Goal: Information Seeking & Learning: Learn about a topic

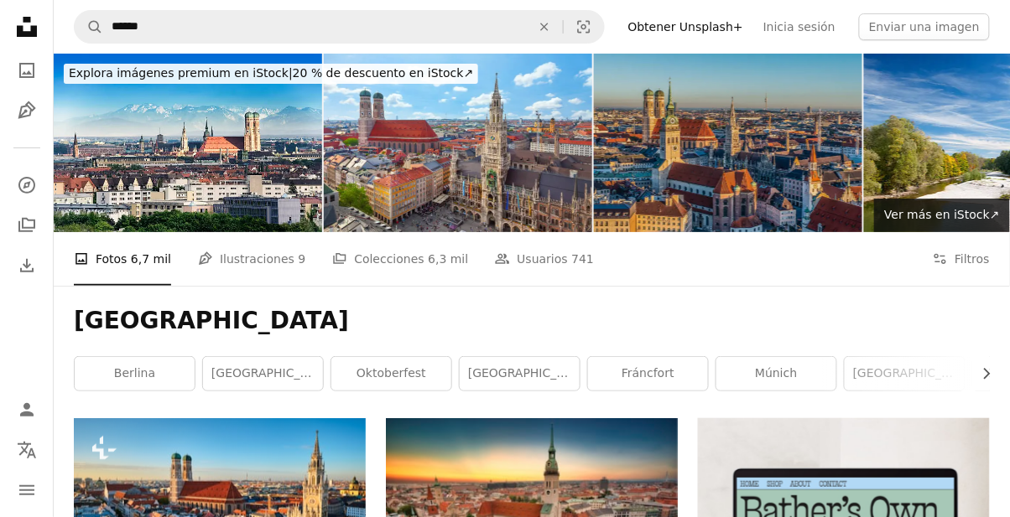
click at [819, 206] on img at bounding box center [728, 143] width 268 height 179
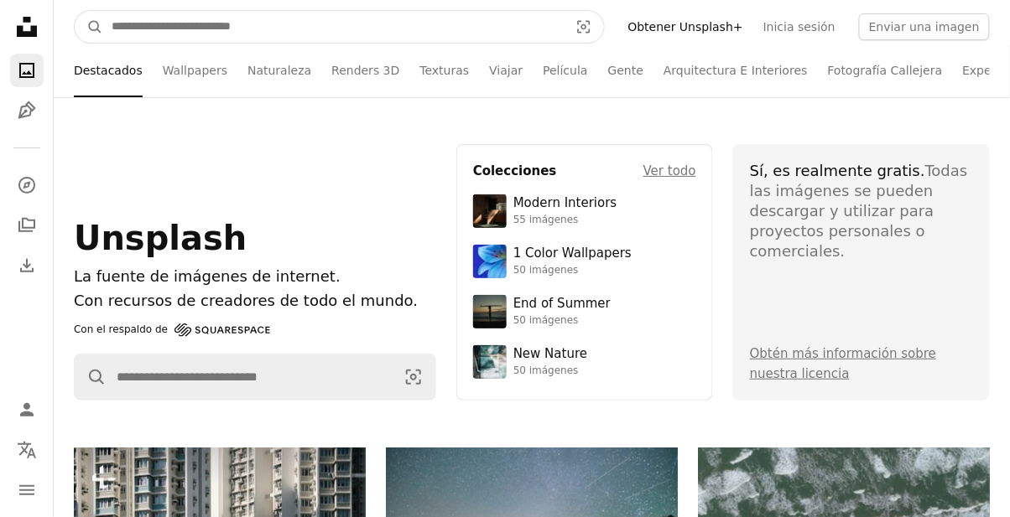
click at [215, 24] on input "Encuentra imágenes en todo el sitio" at bounding box center [333, 27] width 460 height 32
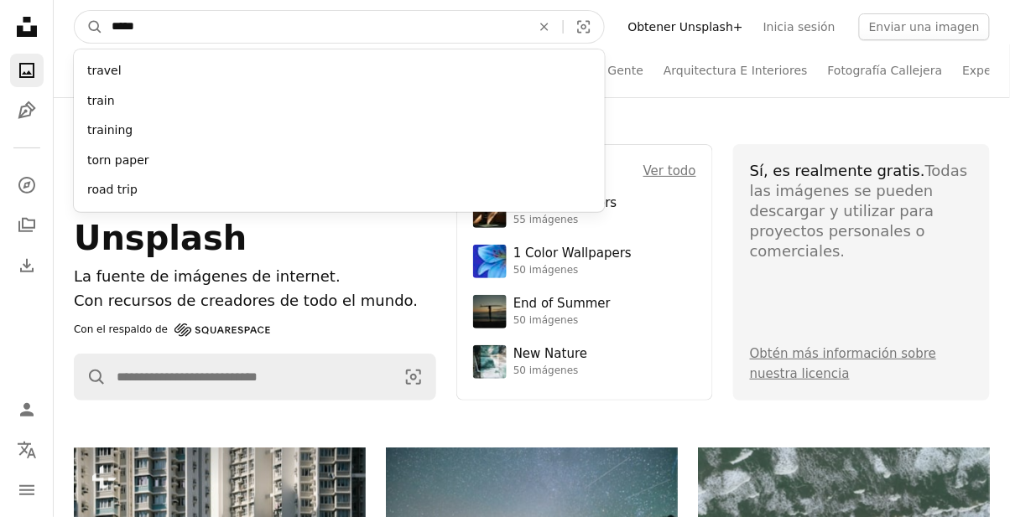
type input "*****"
click at [75, 11] on button "A magnifying glass" at bounding box center [89, 27] width 29 height 32
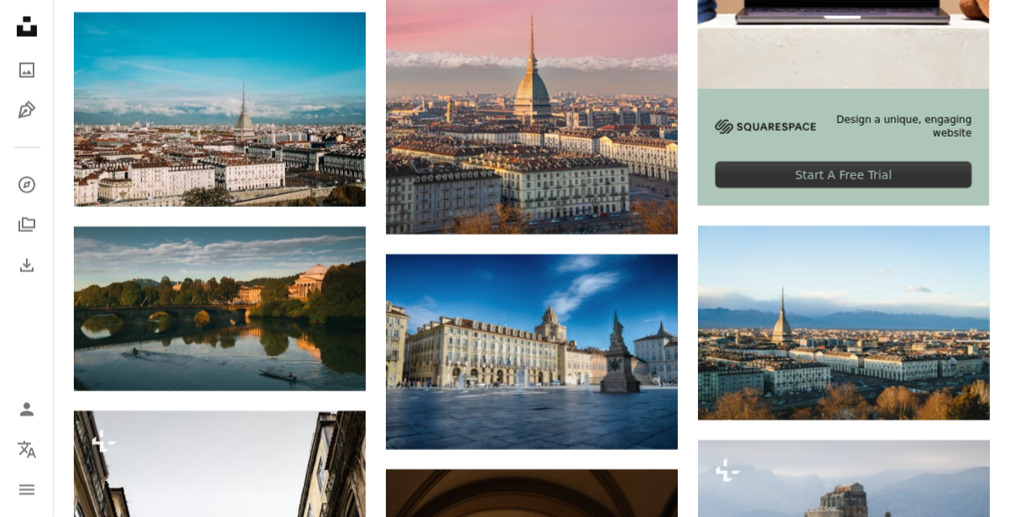
scroll to position [621, 0]
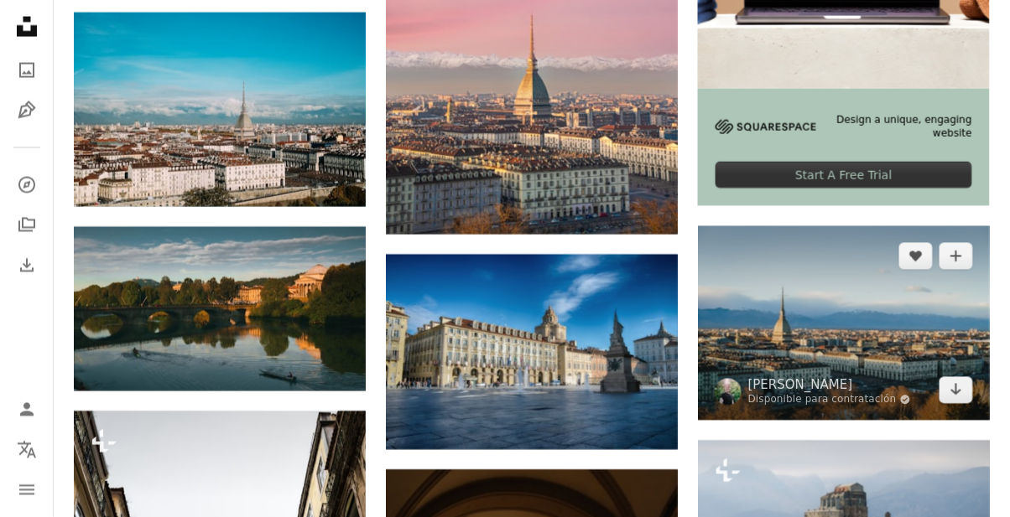
click at [791, 360] on img at bounding box center [844, 323] width 292 height 195
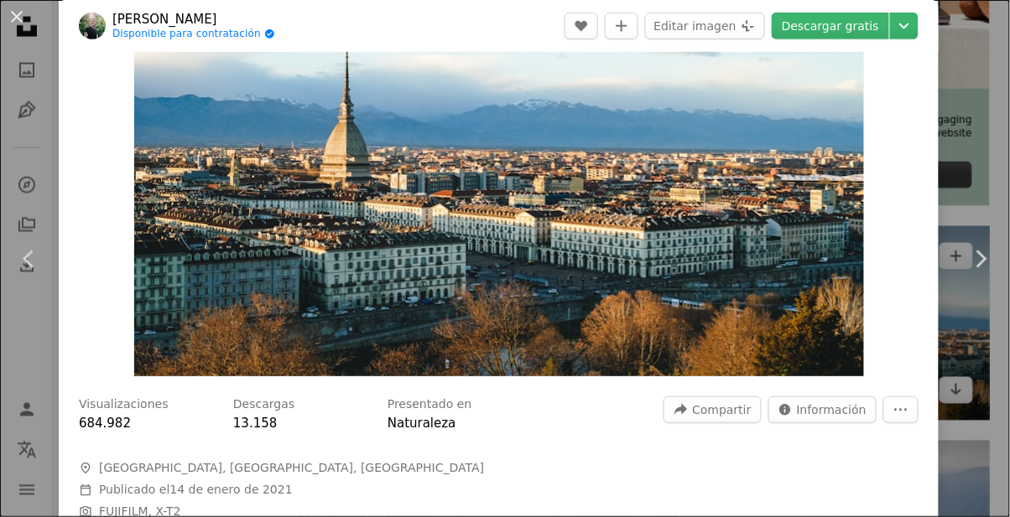
scroll to position [374, 0]
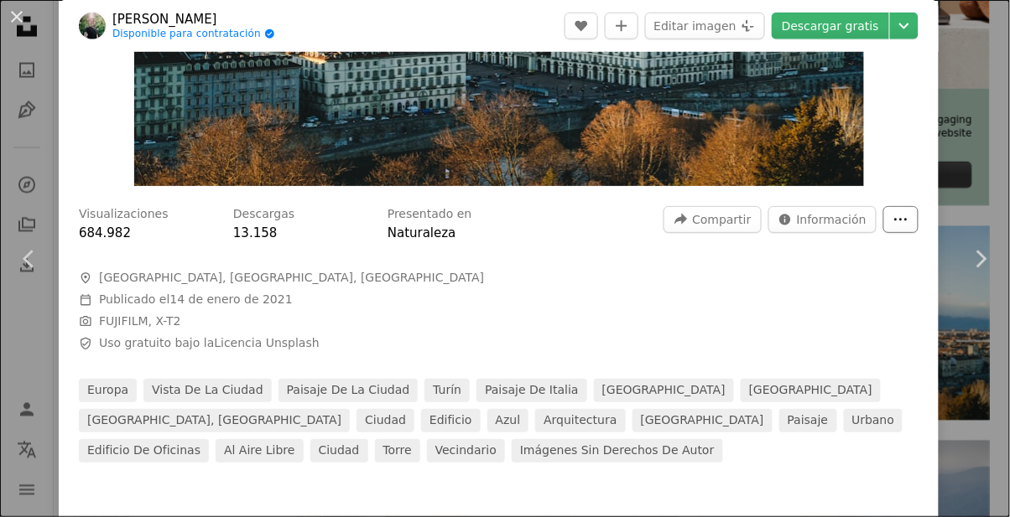
click at [908, 226] on icon "More Actions" at bounding box center [900, 219] width 15 height 15
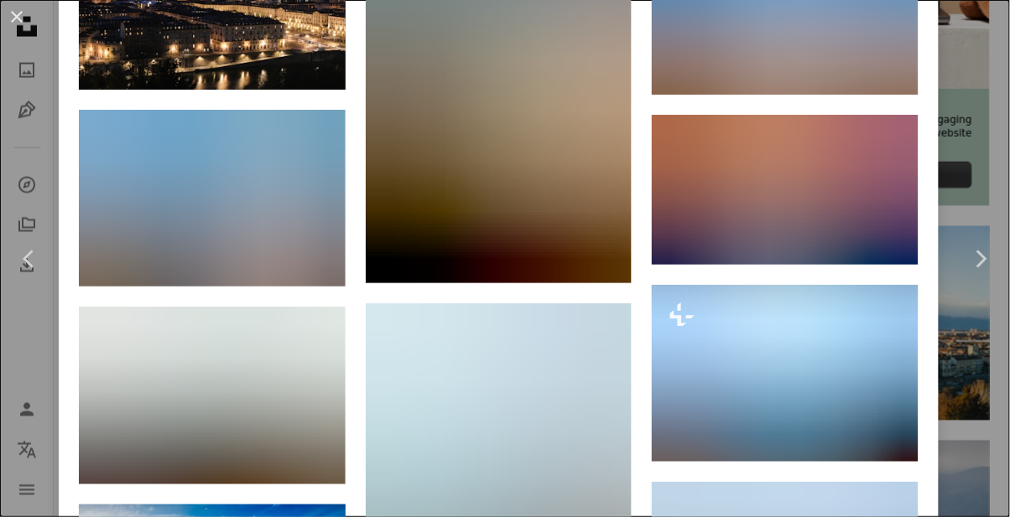
scroll to position [1700, 0]
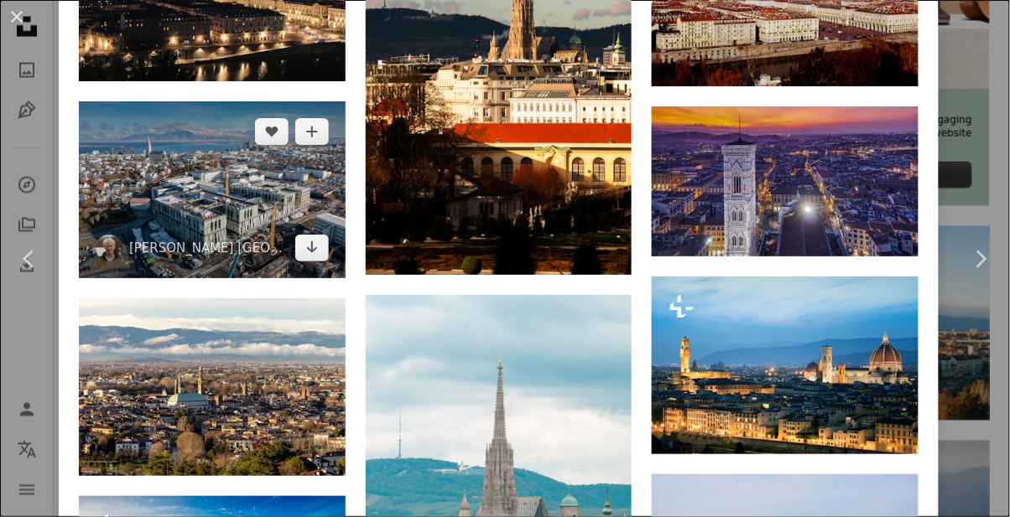
click at [254, 244] on img at bounding box center [212, 189] width 267 height 177
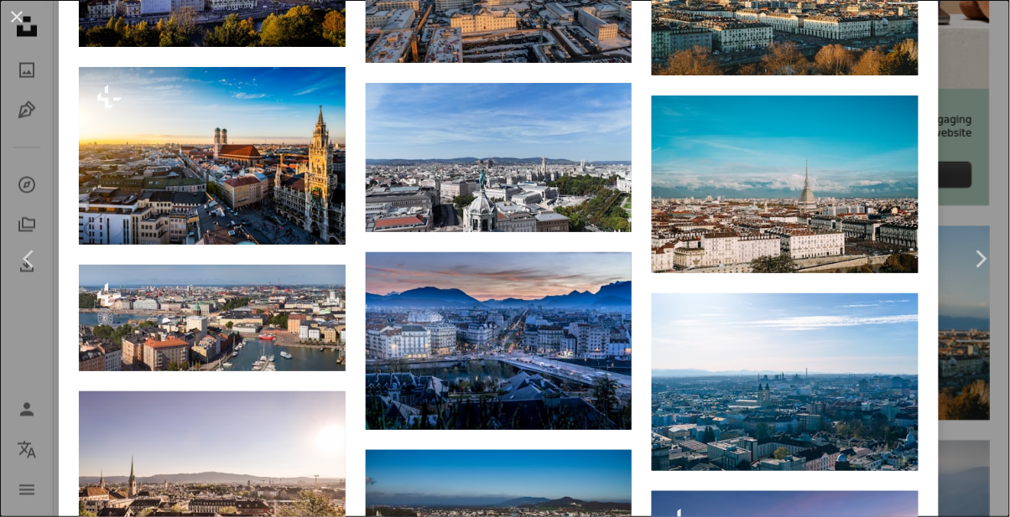
scroll to position [1259, 0]
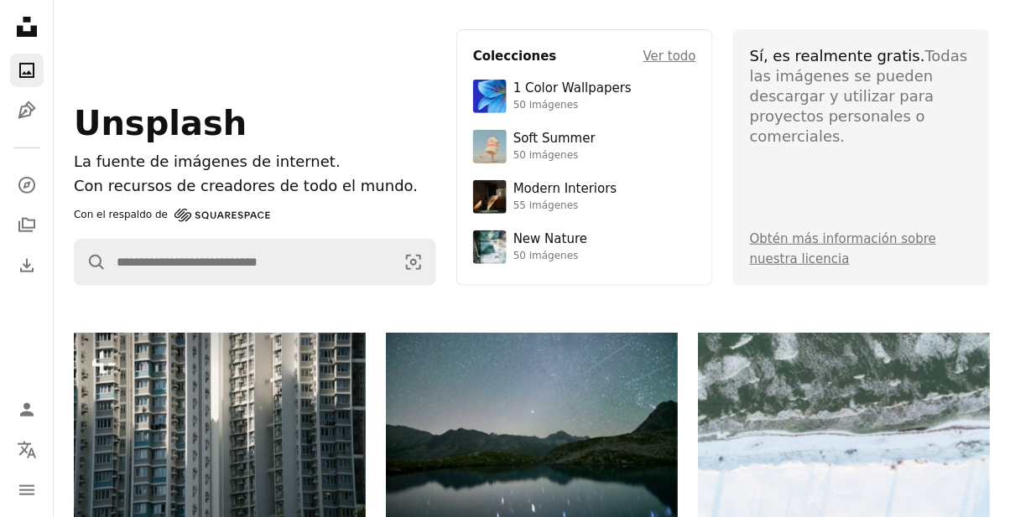
scroll to position [116, 0]
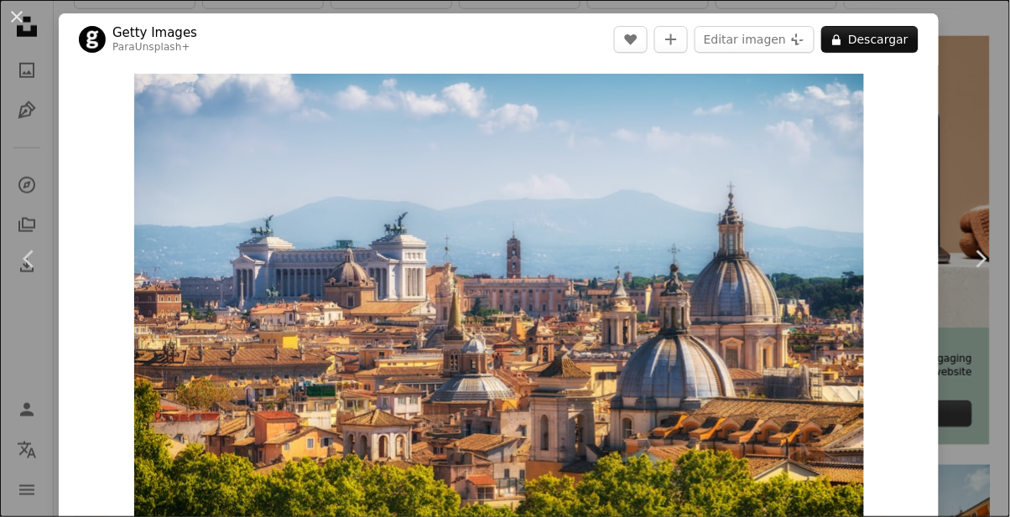
scroll to position [241, 0]
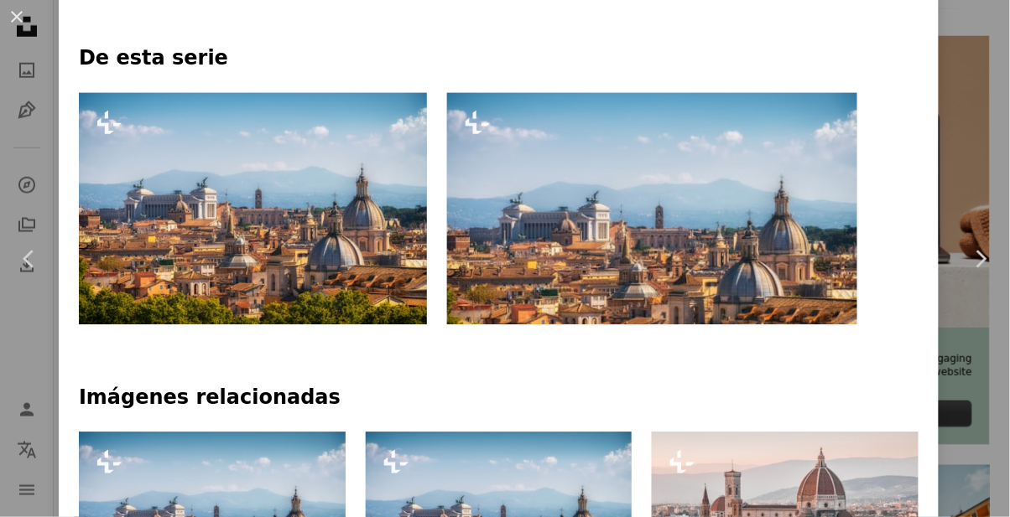
scroll to position [769, 0]
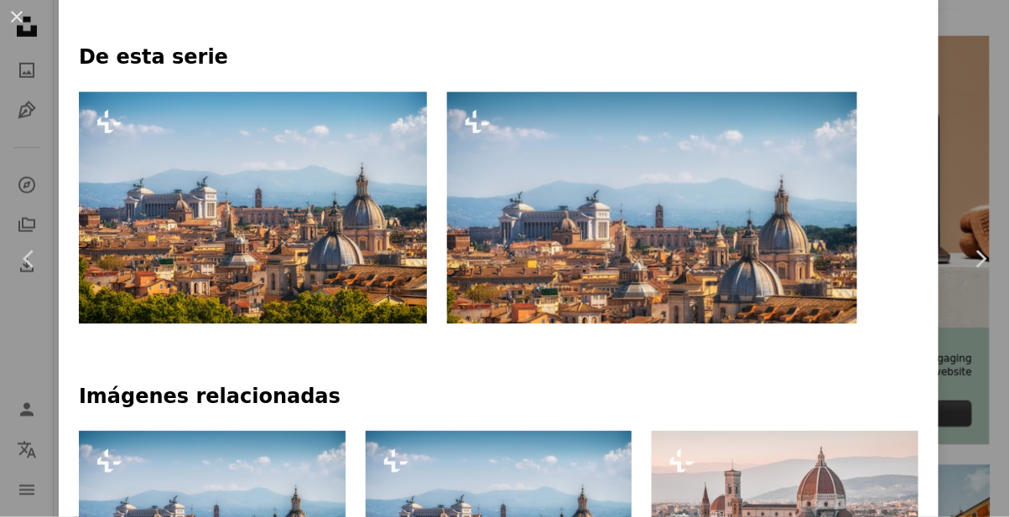
click at [700, 187] on img at bounding box center [651, 207] width 409 height 232
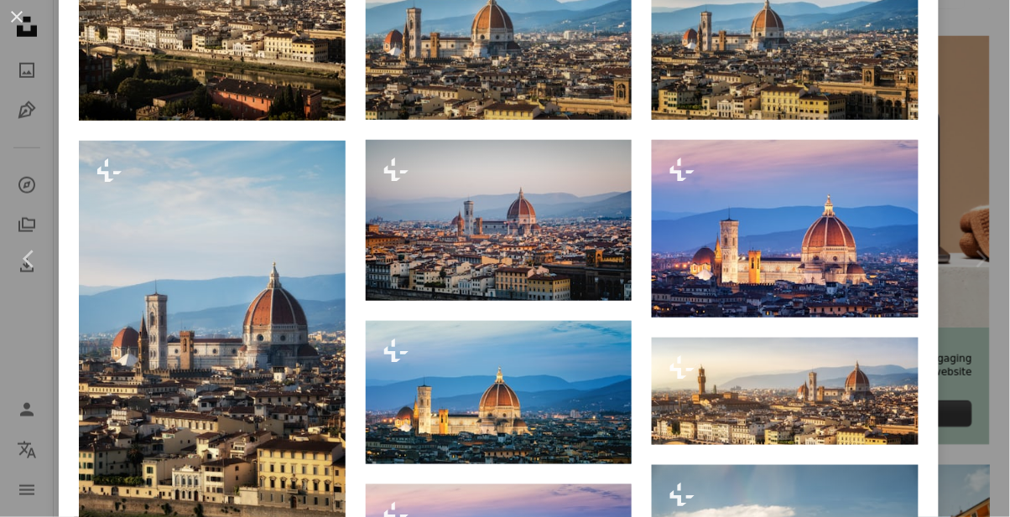
scroll to position [1686, 0]
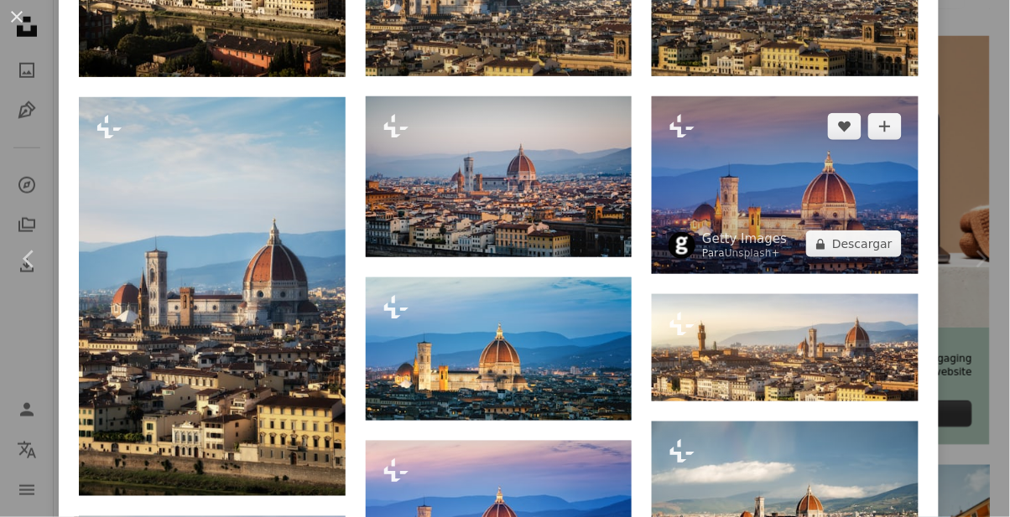
click at [752, 176] on img at bounding box center [785, 185] width 267 height 178
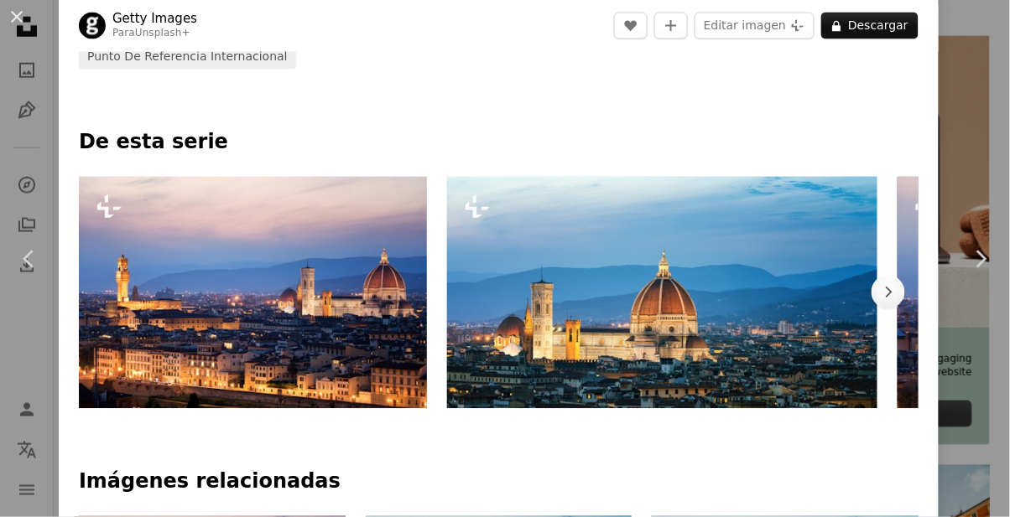
scroll to position [719, 0]
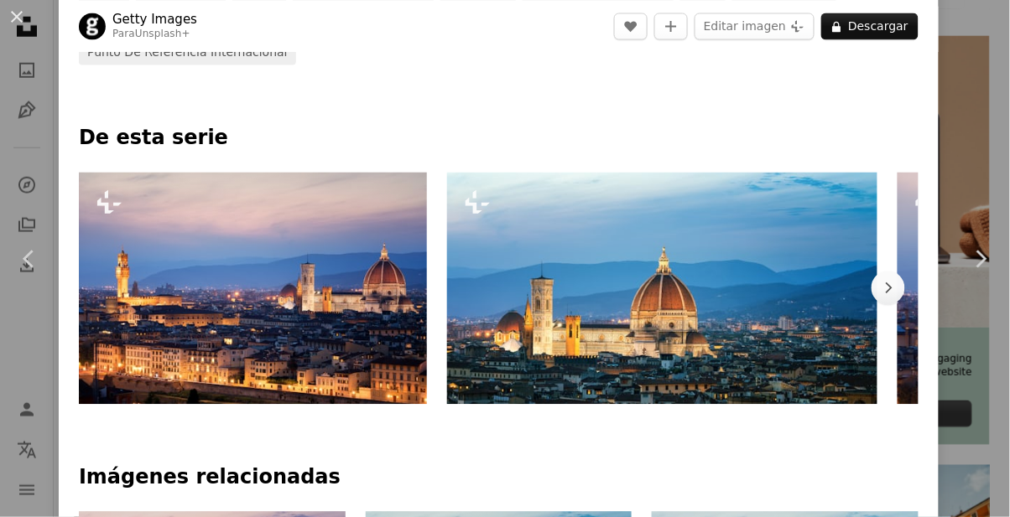
click at [392, 343] on img at bounding box center [253, 288] width 348 height 232
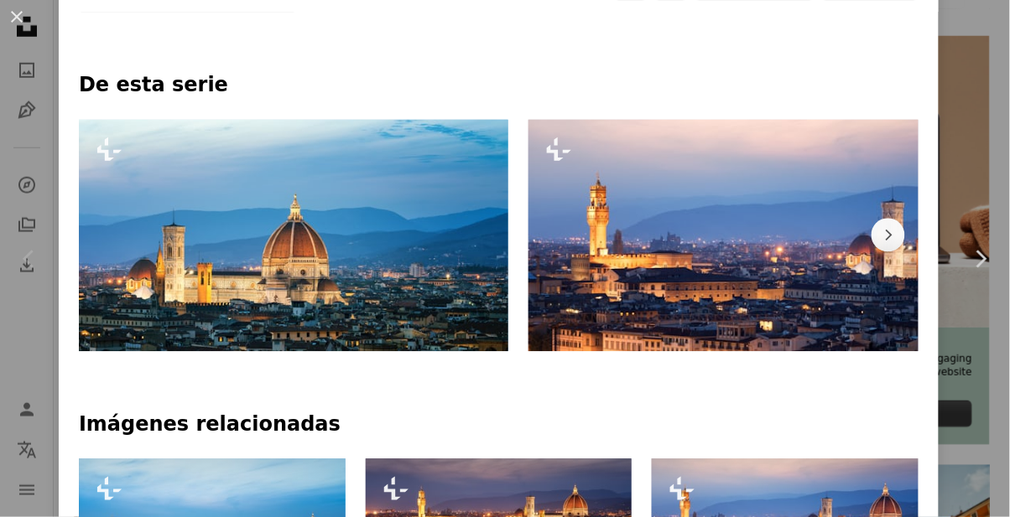
scroll to position [773, 0]
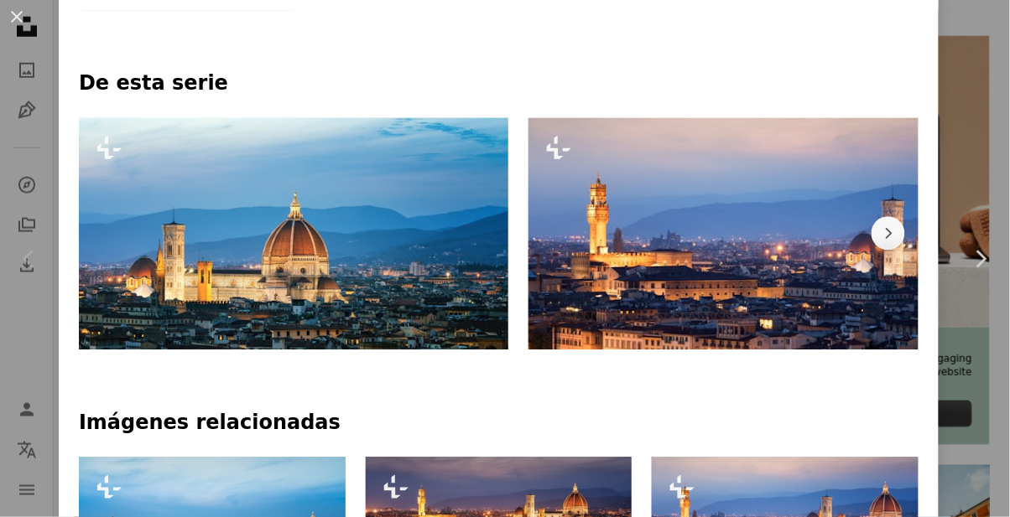
click at [585, 270] on img at bounding box center [805, 233] width 554 height 232
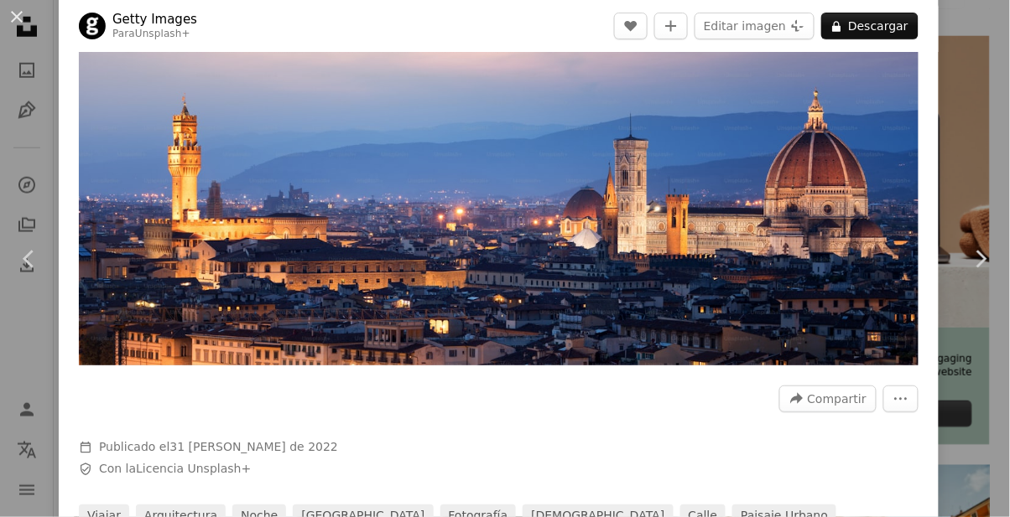
scroll to position [60, 0]
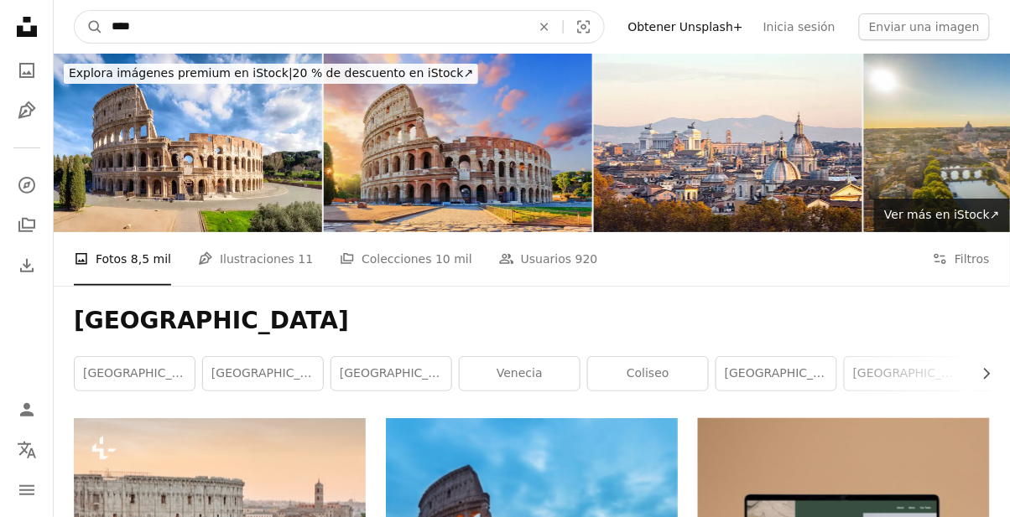
click at [451, 25] on input "****" at bounding box center [314, 27] width 423 height 32
type input "**********"
click at [75, 11] on button "A magnifying glass" at bounding box center [89, 27] width 29 height 32
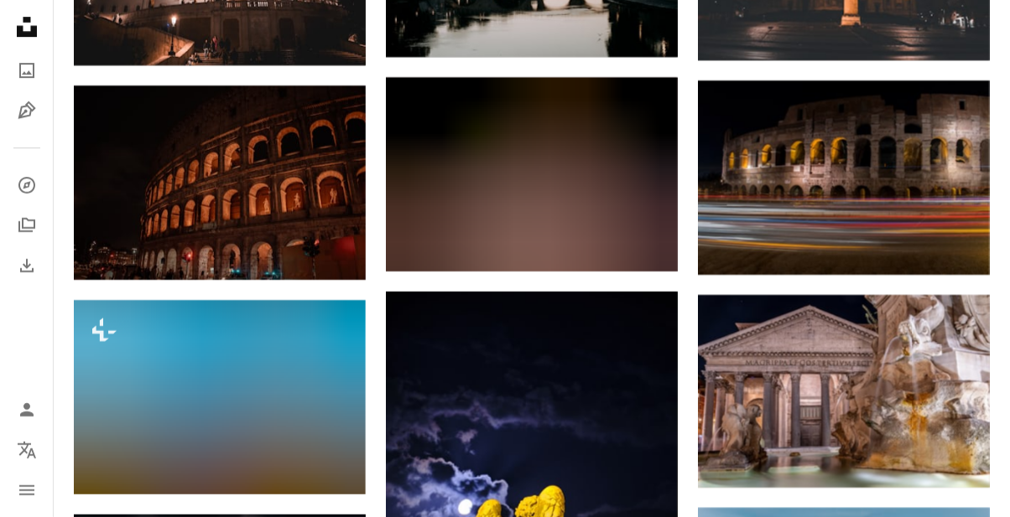
scroll to position [1221, 0]
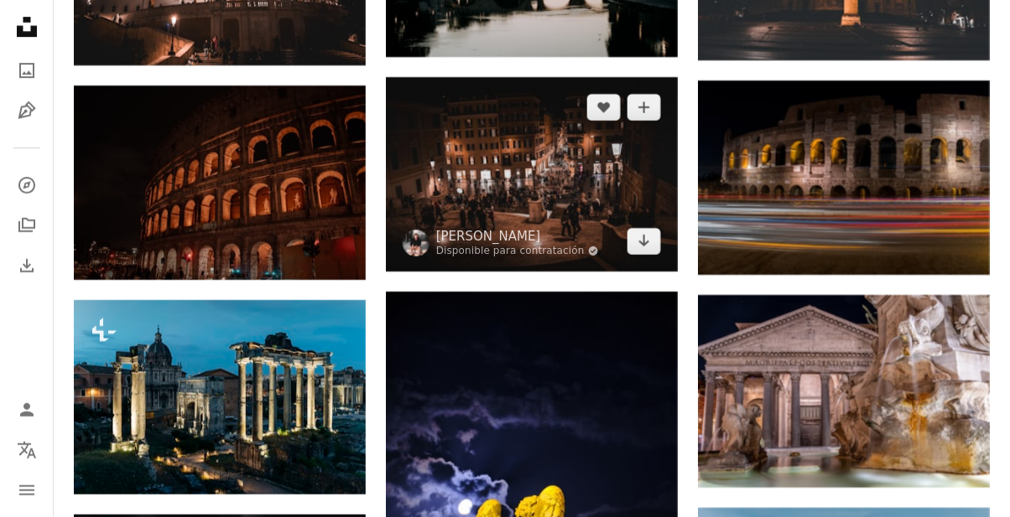
click at [634, 173] on img at bounding box center [532, 174] width 292 height 195
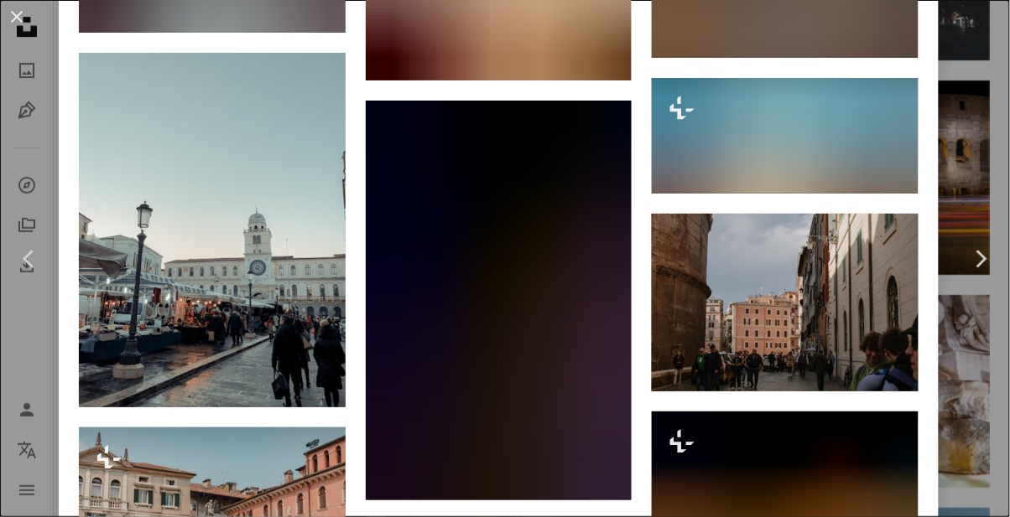
scroll to position [2349, 0]
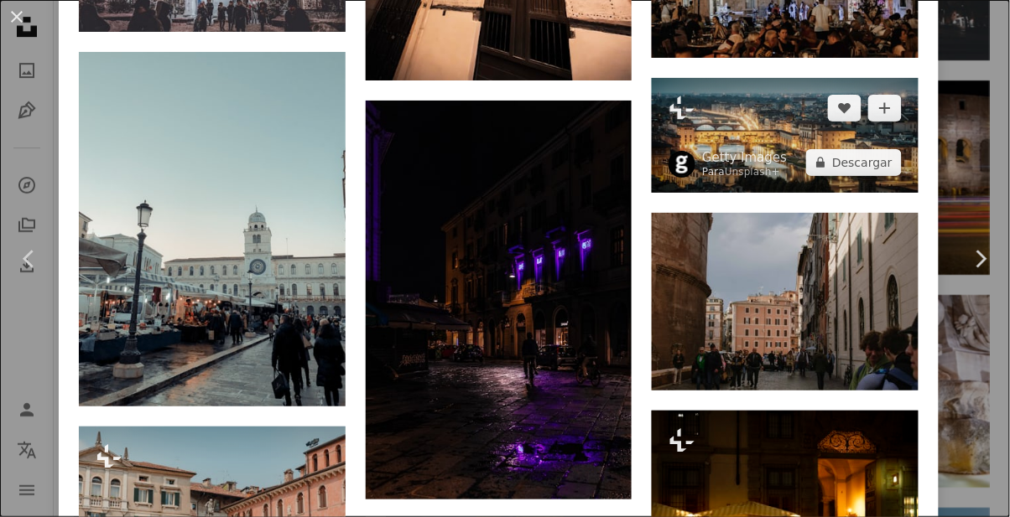
click at [857, 107] on img at bounding box center [785, 135] width 267 height 115
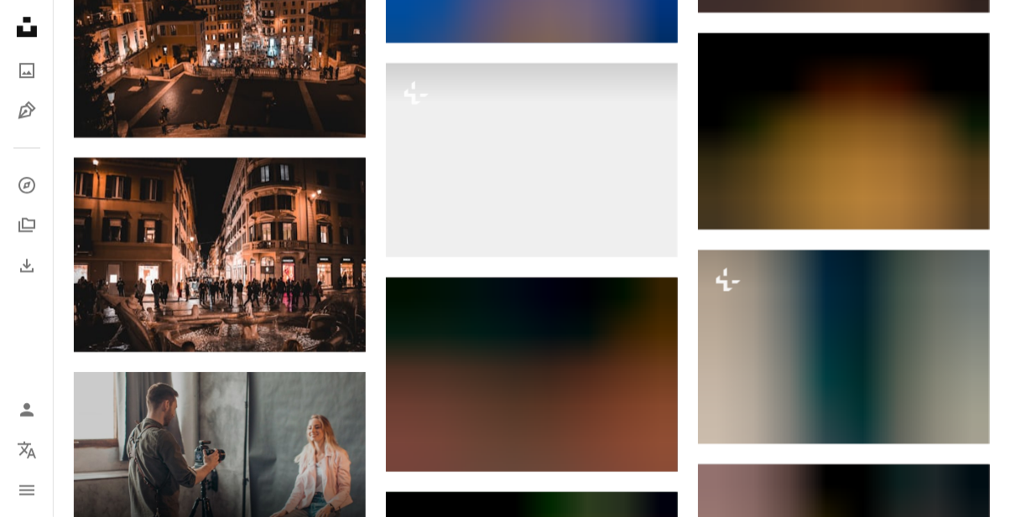
scroll to position [2538, 0]
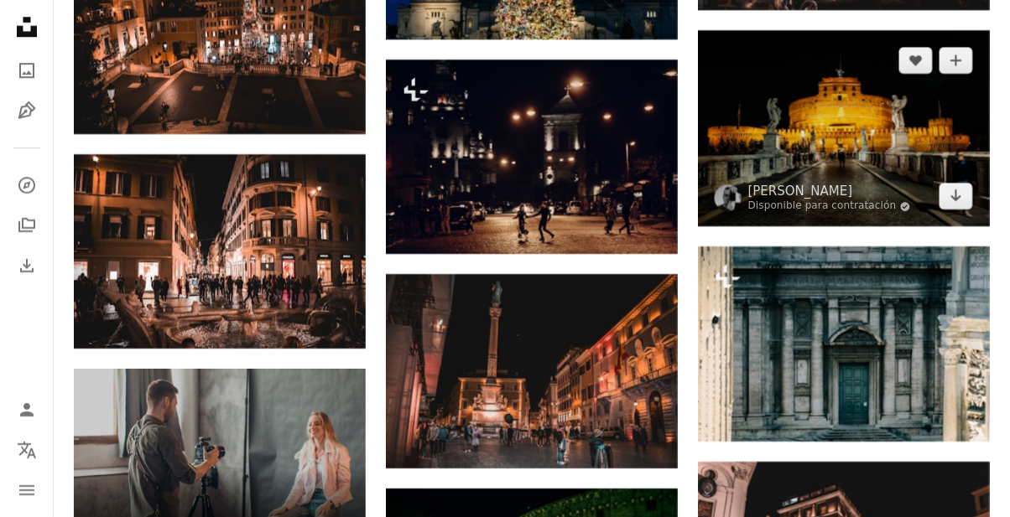
click at [910, 157] on img at bounding box center [844, 128] width 292 height 197
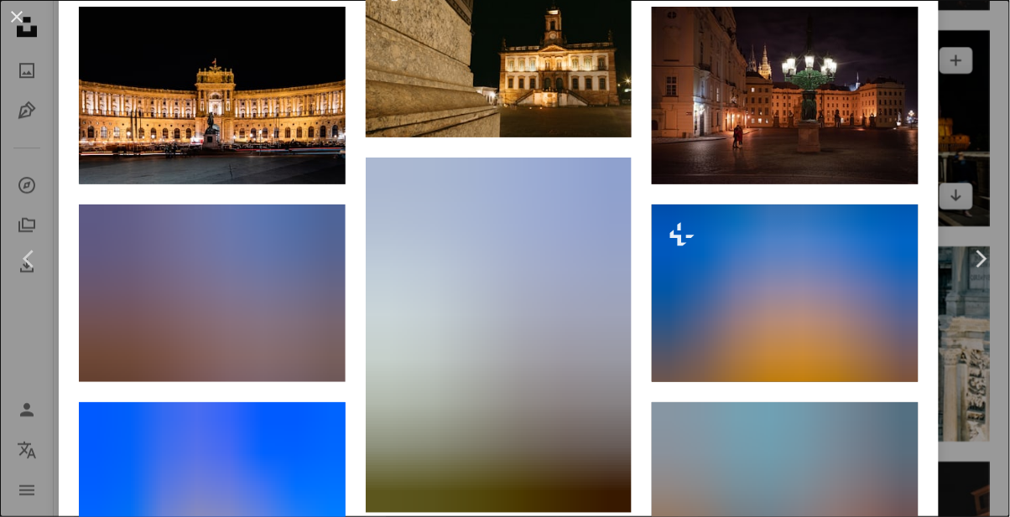
scroll to position [1389, 0]
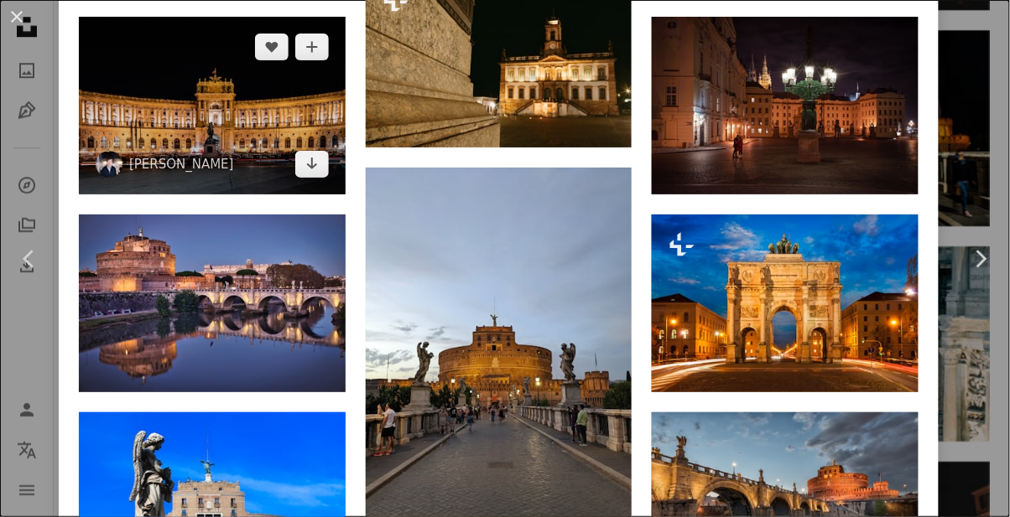
click at [287, 126] on img at bounding box center [212, 106] width 267 height 178
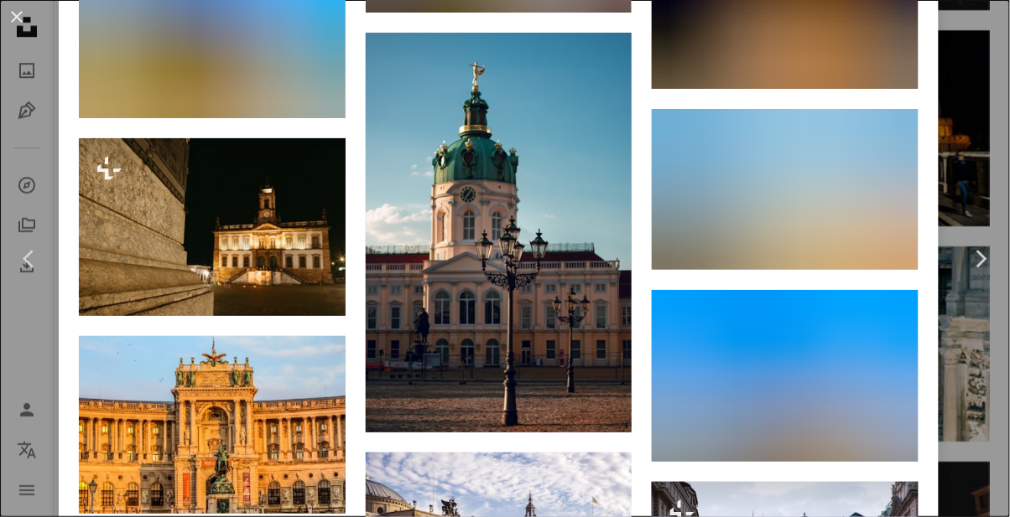
scroll to position [2520, 0]
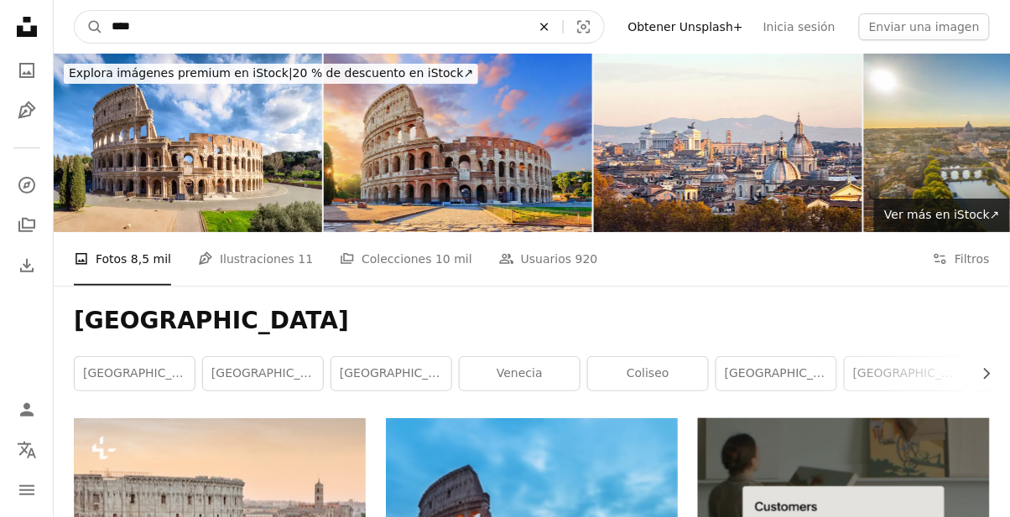
click at [563, 23] on icon "An X shape" at bounding box center [544, 26] width 37 height 13
type input "**********"
click at [75, 11] on button "A magnifying glass" at bounding box center [89, 27] width 29 height 32
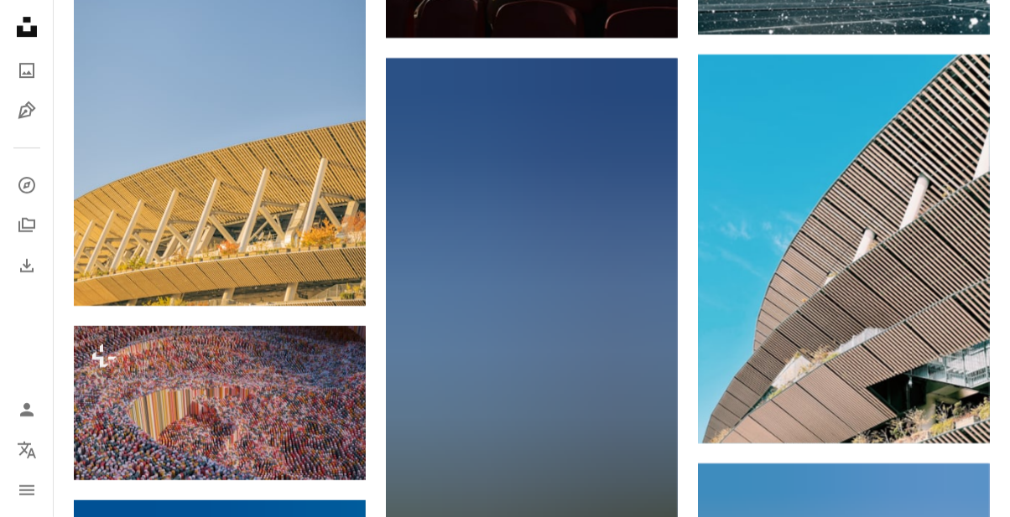
scroll to position [1223, 0]
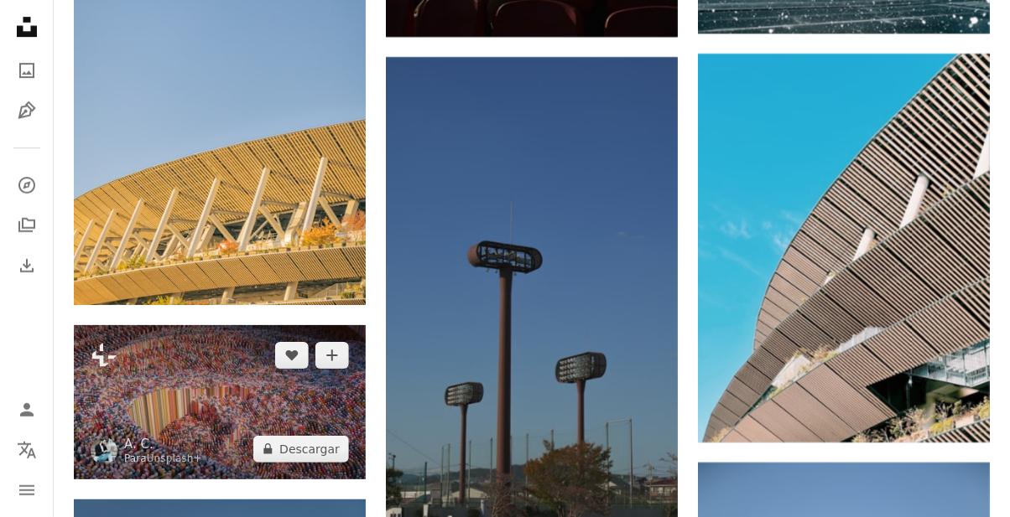
click at [293, 452] on img at bounding box center [220, 402] width 292 height 154
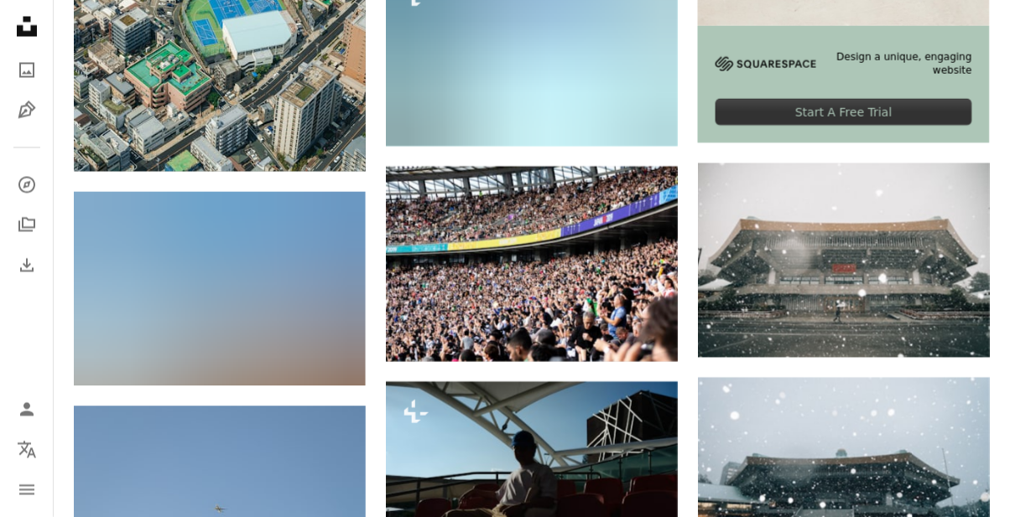
scroll to position [713, 0]
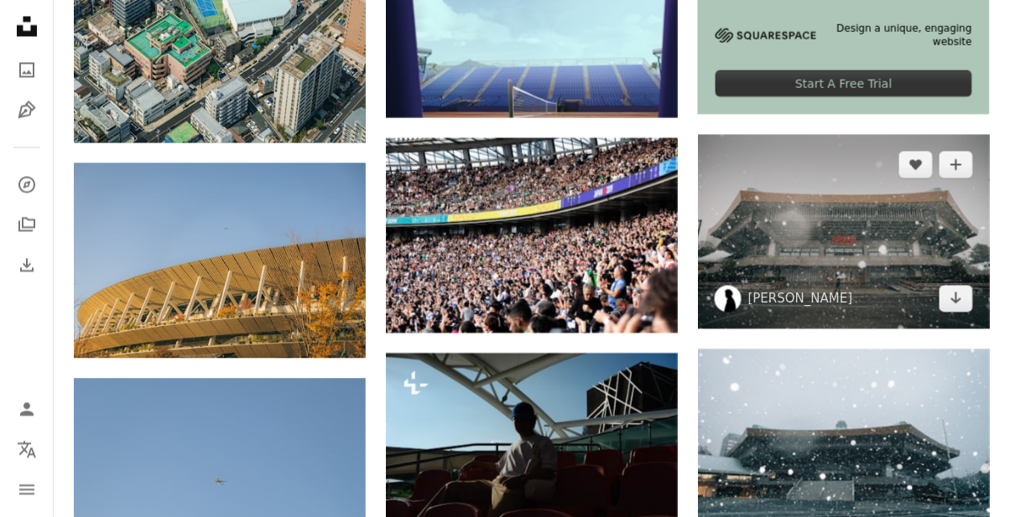
click at [883, 227] on img at bounding box center [844, 232] width 292 height 195
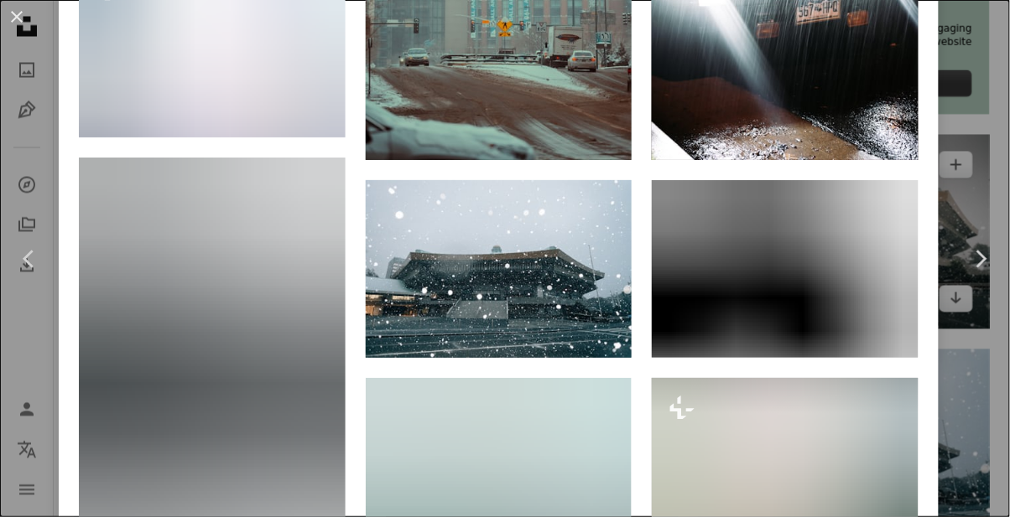
scroll to position [1418, 0]
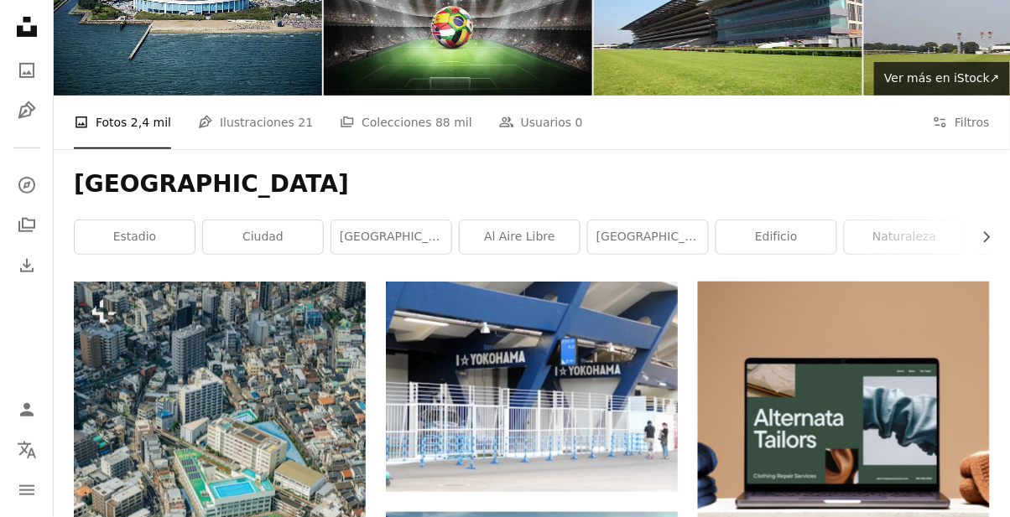
scroll to position [138, 0]
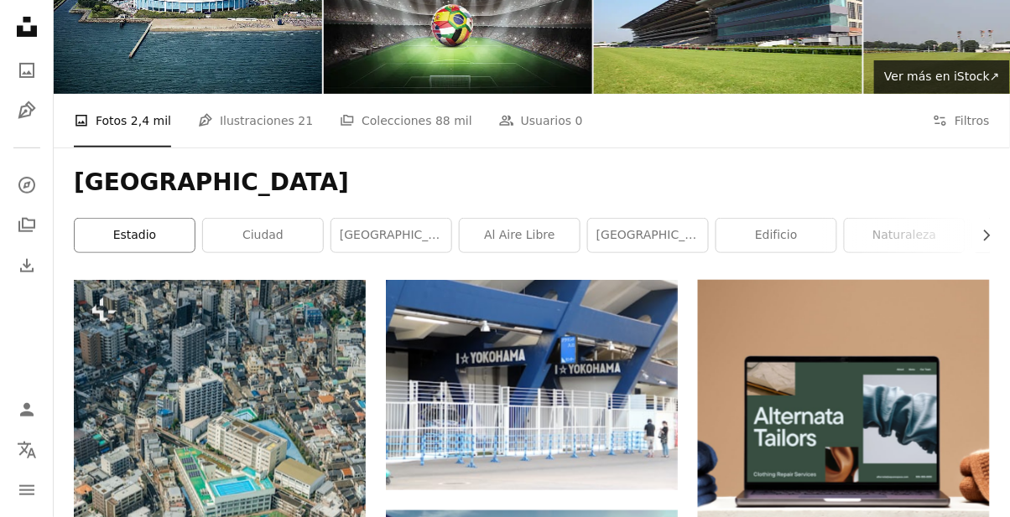
click at [144, 223] on link "estadio" at bounding box center [135, 236] width 120 height 34
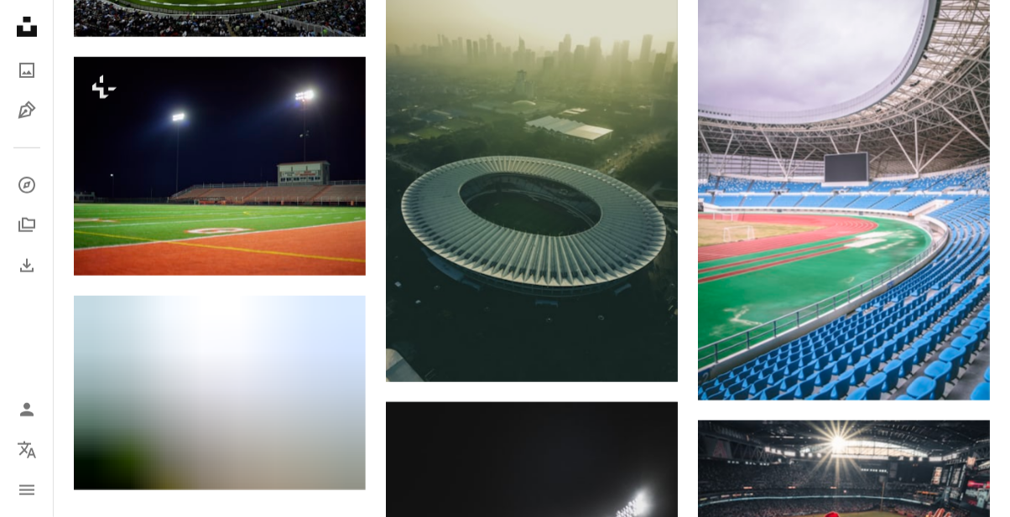
scroll to position [1664, 0]
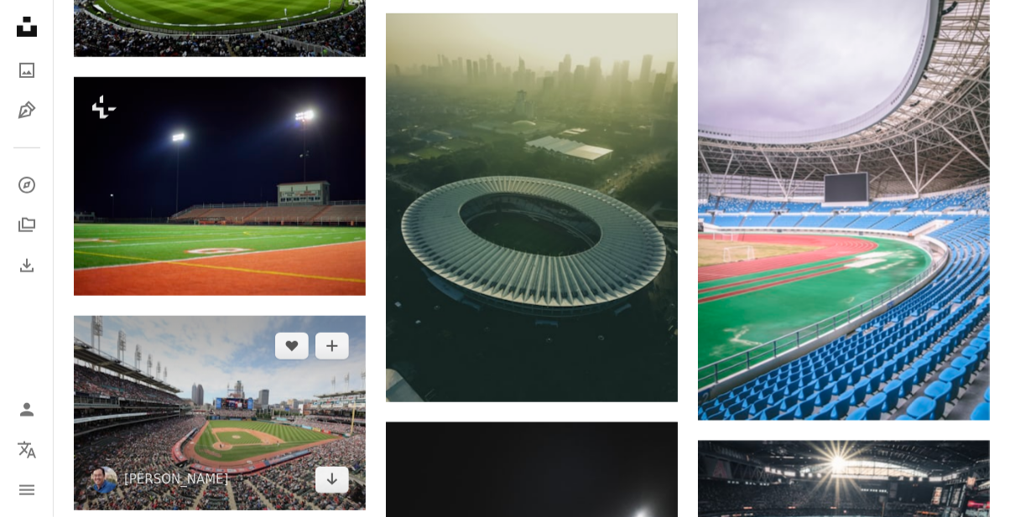
click at [321, 440] on img at bounding box center [220, 413] width 292 height 195
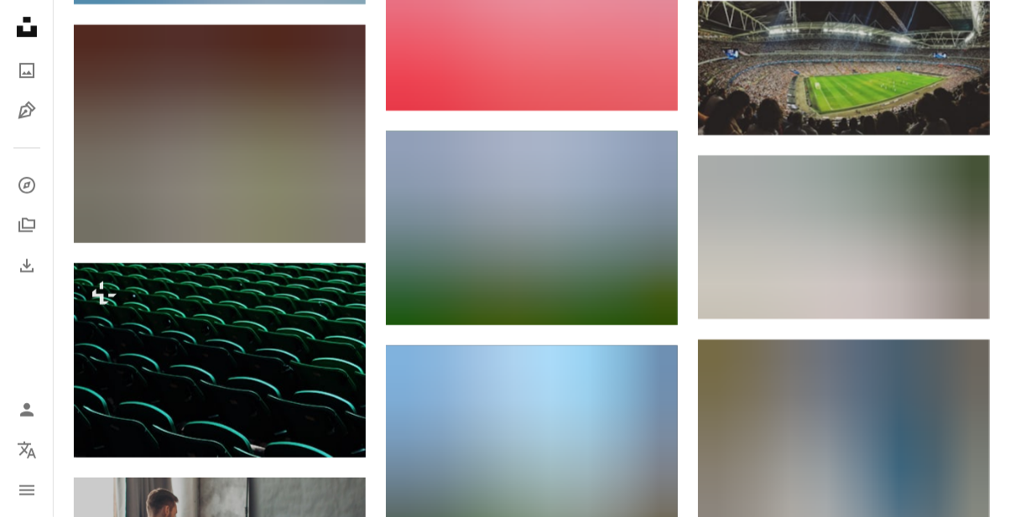
scroll to position [2629, 0]
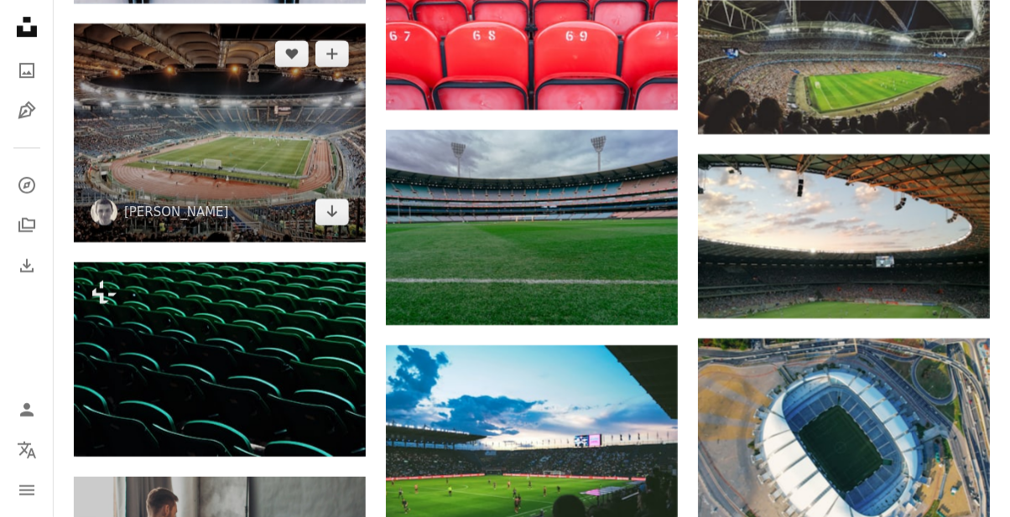
click at [221, 150] on img at bounding box center [220, 132] width 292 height 219
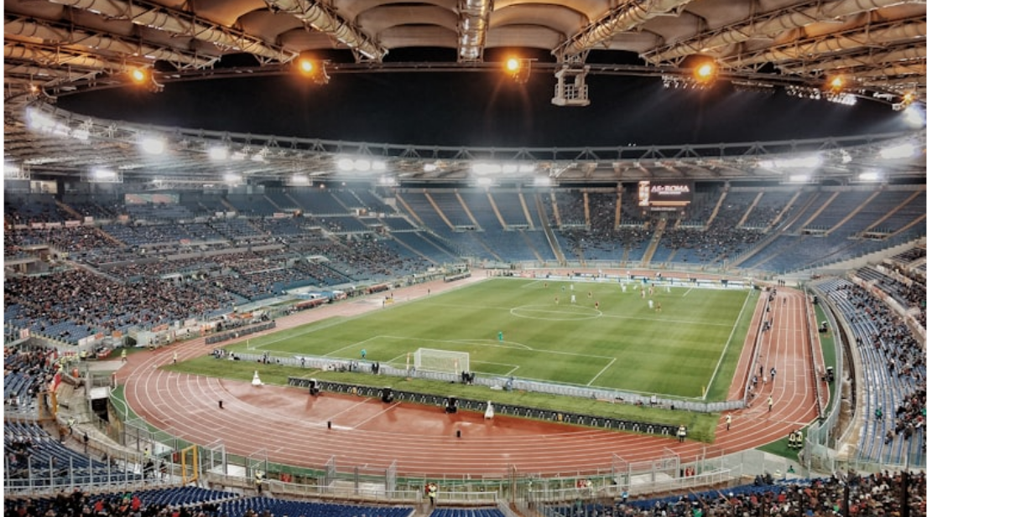
scroll to position [2629, 0]
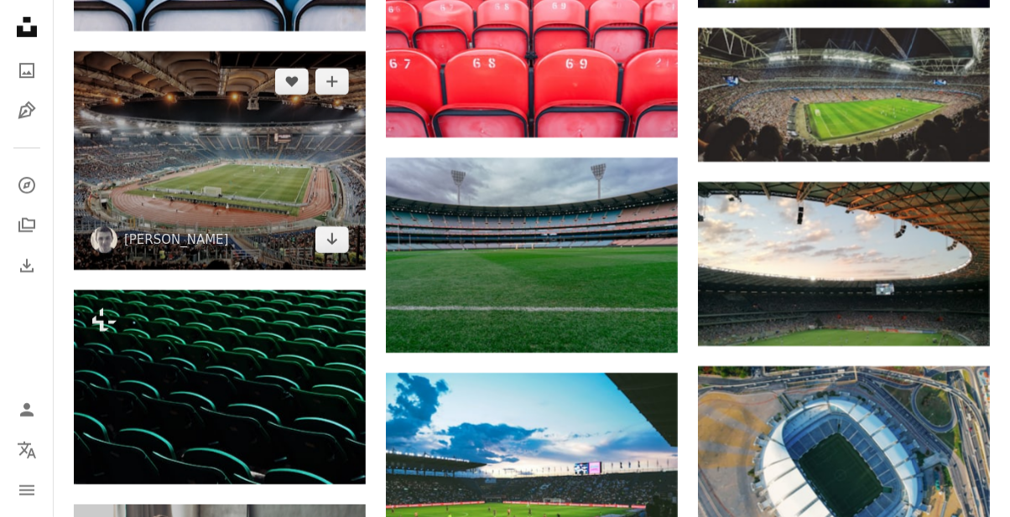
scroll to position [2599, 0]
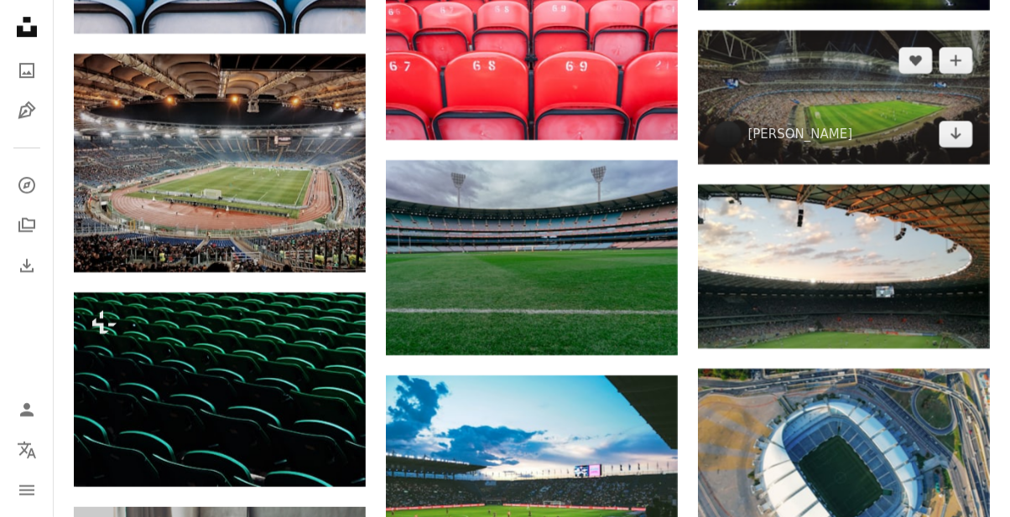
click at [893, 116] on img at bounding box center [844, 97] width 292 height 134
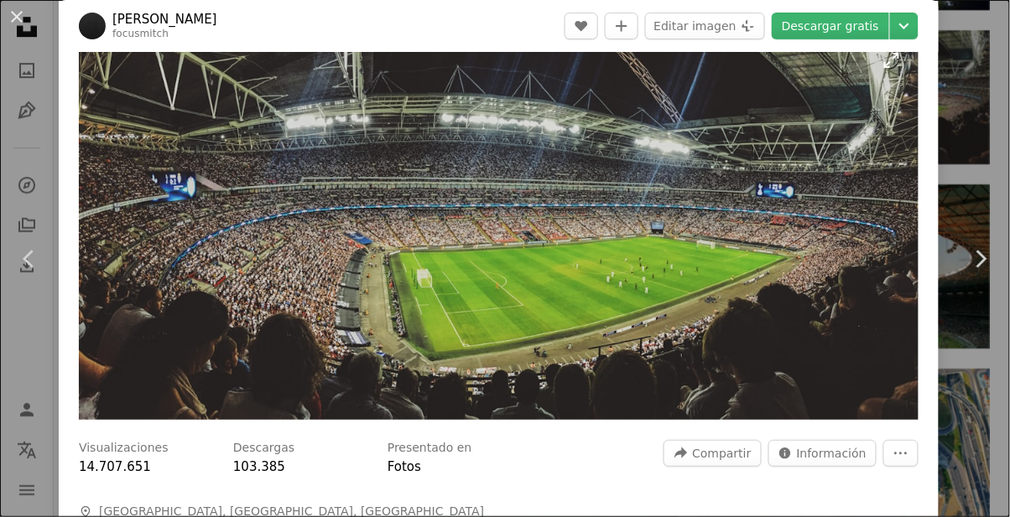
scroll to position [29, 0]
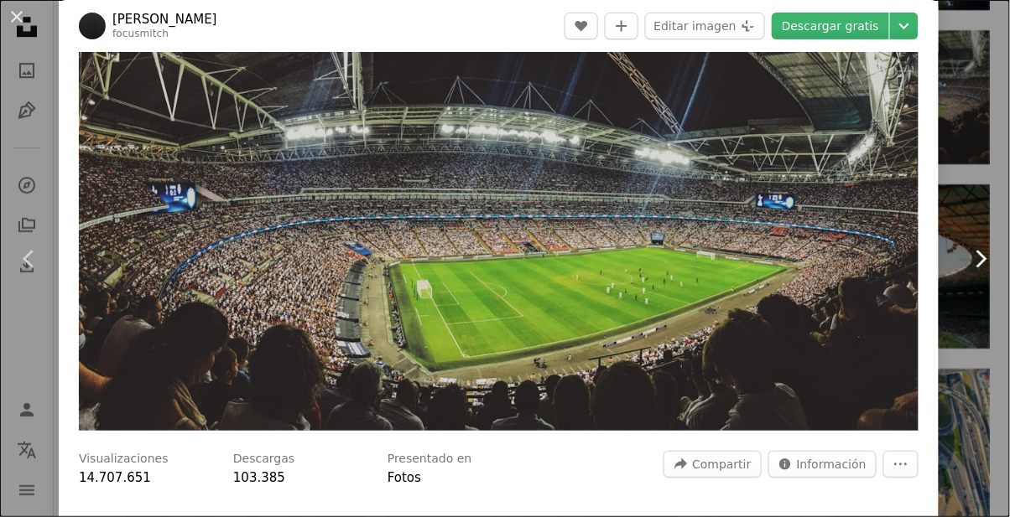
click at [982, 255] on icon at bounding box center [981, 259] width 11 height 18
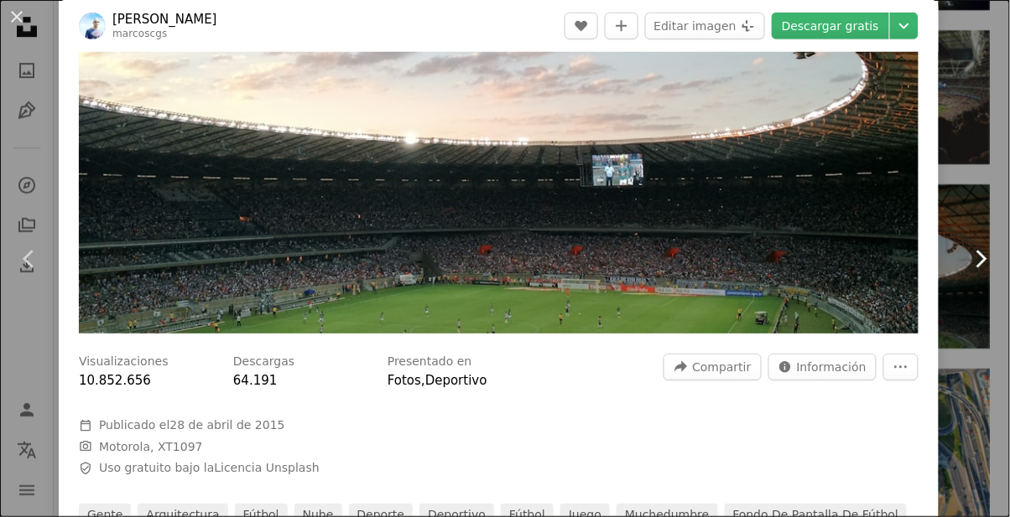
scroll to position [213, 0]
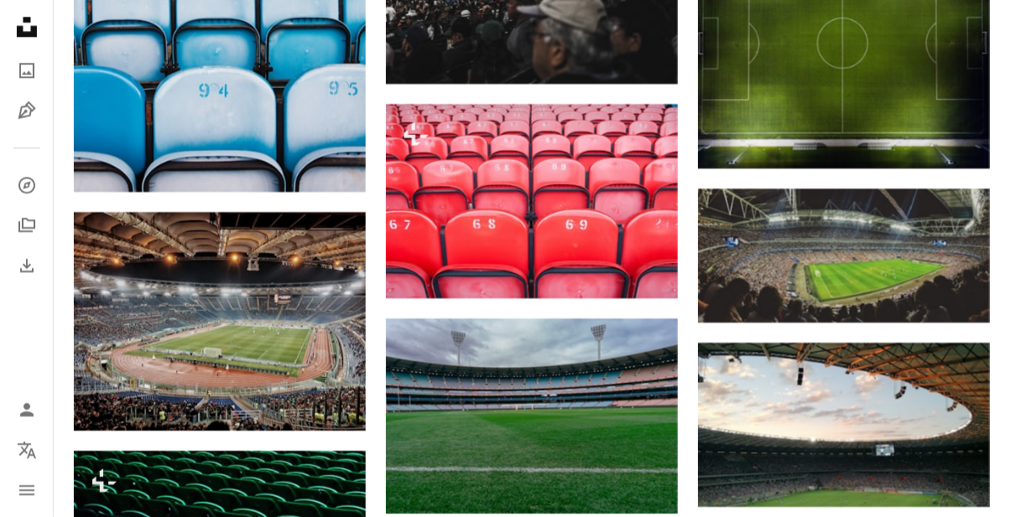
scroll to position [2439, 0]
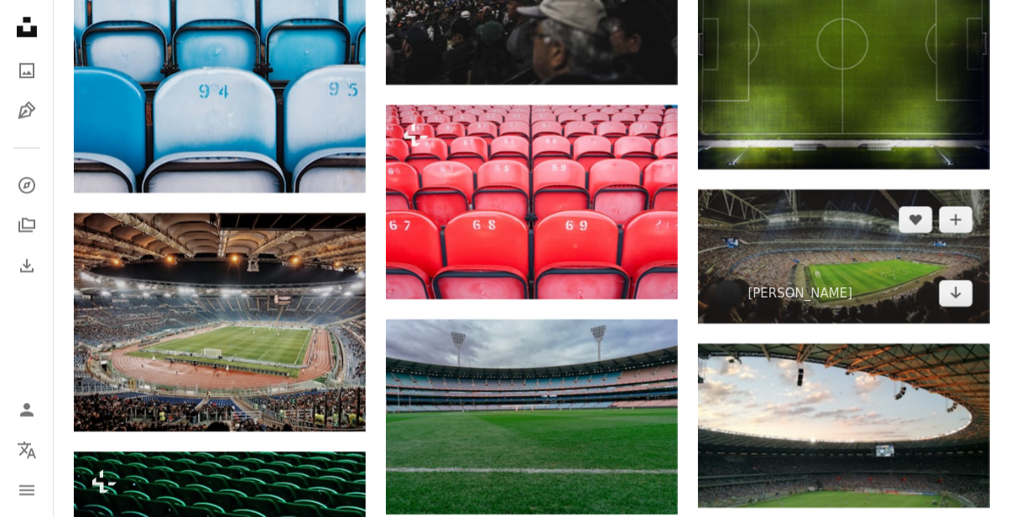
click at [824, 213] on img at bounding box center [844, 257] width 292 height 134
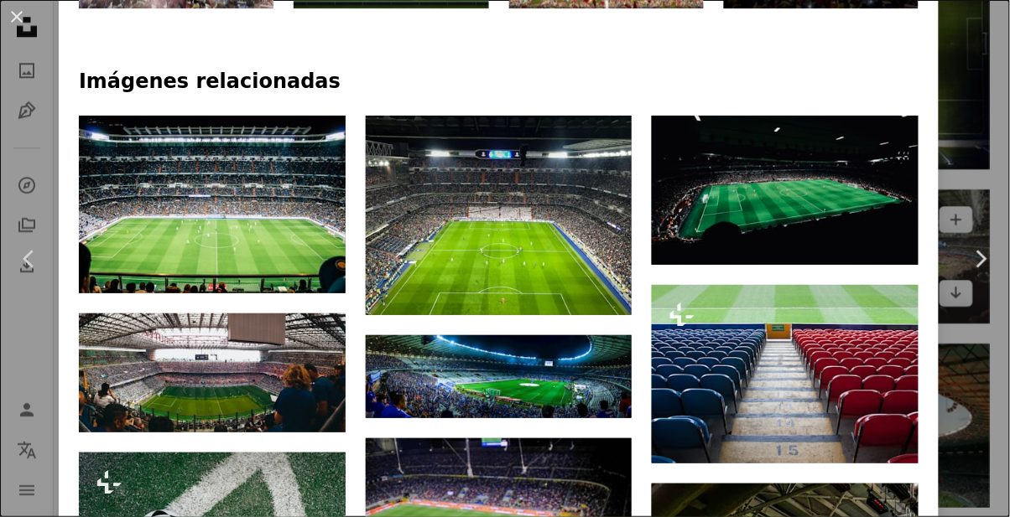
scroll to position [1001, 0]
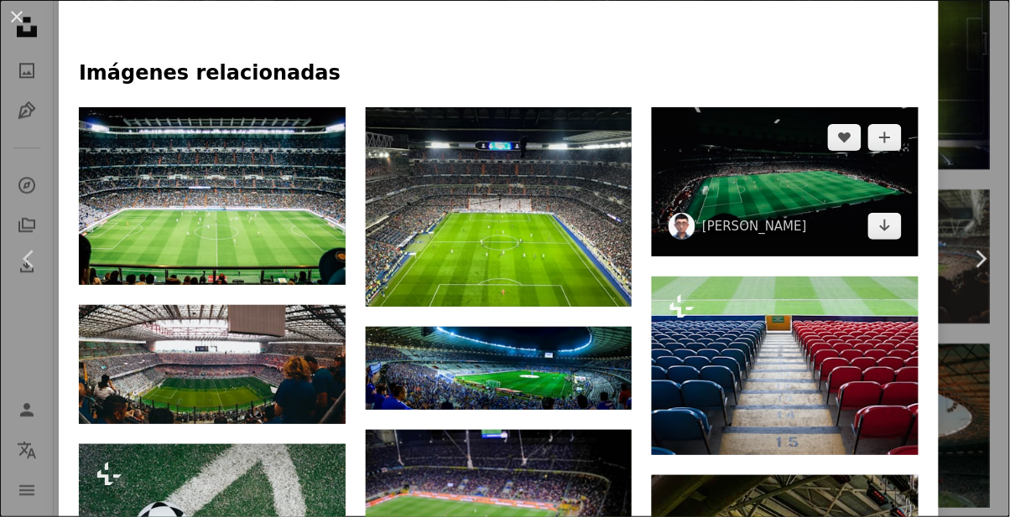
click at [876, 193] on img at bounding box center [785, 182] width 267 height 150
